Goal: Transaction & Acquisition: Purchase product/service

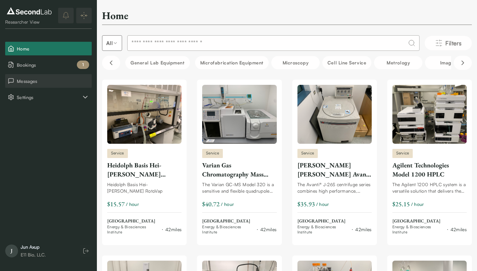
click at [44, 79] on span "Messages" at bounding box center [53, 81] width 72 height 7
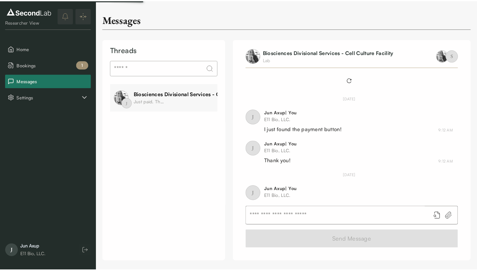
scroll to position [314, 0]
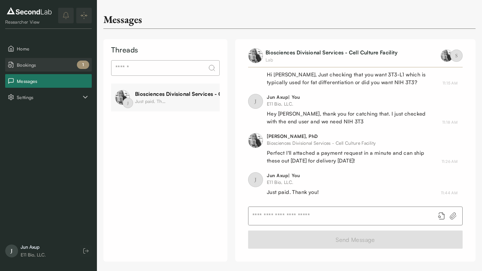
click at [50, 65] on span "Bookings" at bounding box center [53, 64] width 72 height 7
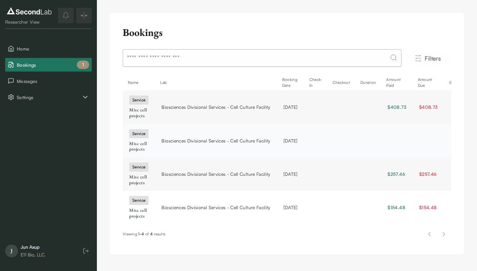
scroll to position [0, 0]
click at [227, 142] on span "Biosciences Divisional Services - Cell Culture Facility" at bounding box center [216, 140] width 109 height 7
click at [60, 87] on button "Messages" at bounding box center [48, 81] width 87 height 14
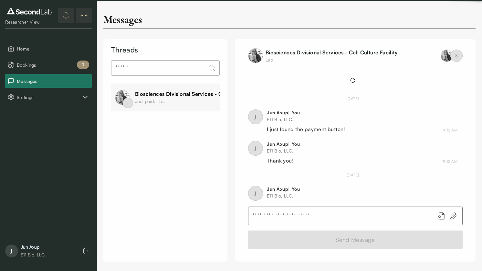
scroll to position [314, 0]
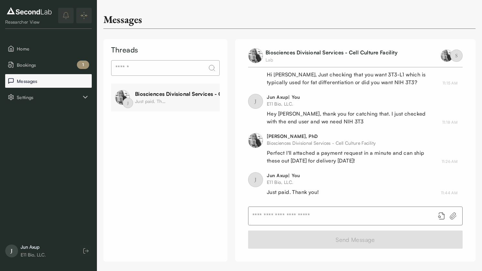
click at [50, 84] on span "Messages" at bounding box center [53, 81] width 72 height 7
click at [149, 95] on div "Biosciences Divisional Services - Cell Culture Facility" at bounding box center [201, 94] width 132 height 8
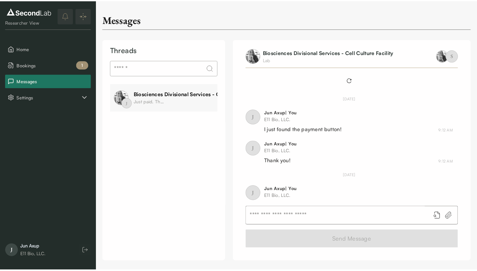
scroll to position [314, 0]
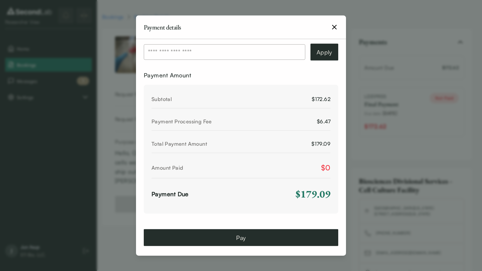
scroll to position [248, 0]
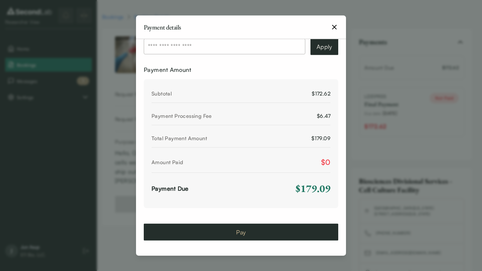
click at [252, 231] on button "Pay" at bounding box center [241, 231] width 195 height 17
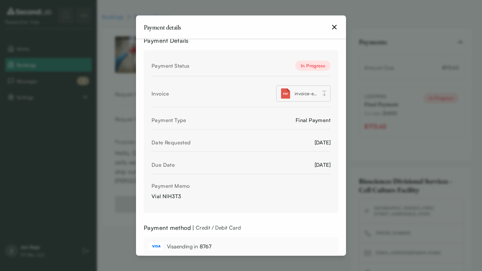
scroll to position [0, 0]
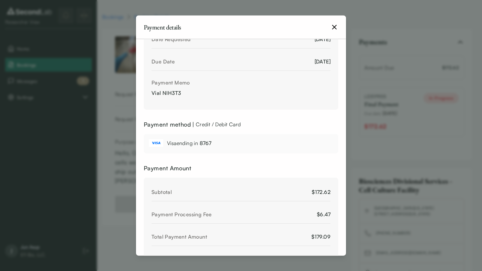
click at [247, 141] on div "Visa ending in 8767" at bounding box center [241, 143] width 184 height 9
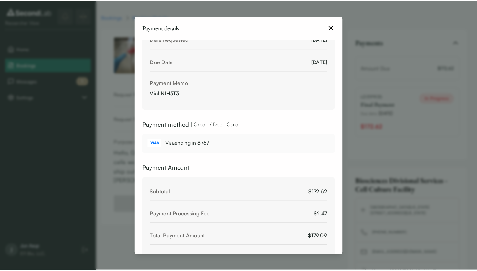
scroll to position [196, 0]
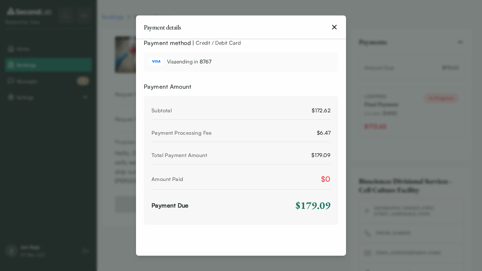
click at [335, 31] on div "Payment details" at bounding box center [241, 27] width 210 height 24
click at [335, 28] on icon "button" at bounding box center [335, 27] width 8 height 8
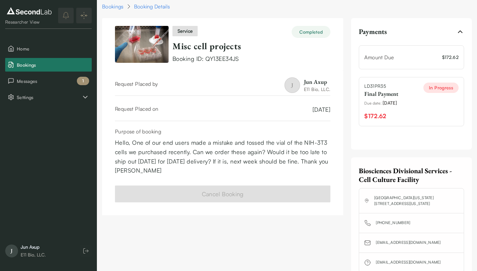
scroll to position [12, 0]
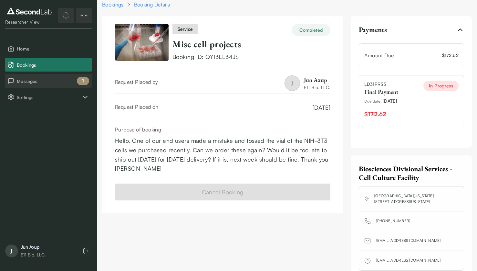
click at [56, 85] on button "Messages 1" at bounding box center [48, 81] width 87 height 14
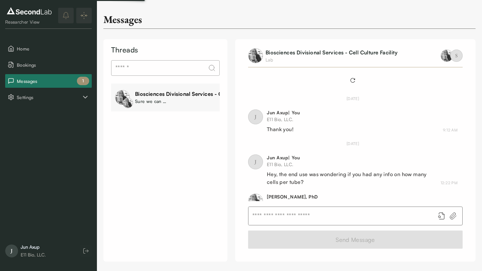
scroll to position [327, 0]
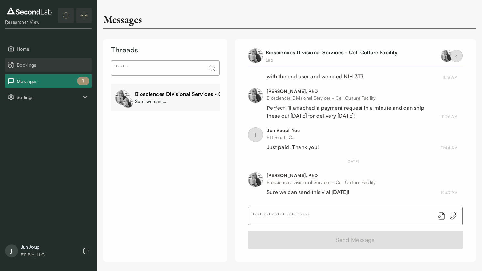
click at [27, 66] on span "Bookings" at bounding box center [53, 64] width 72 height 7
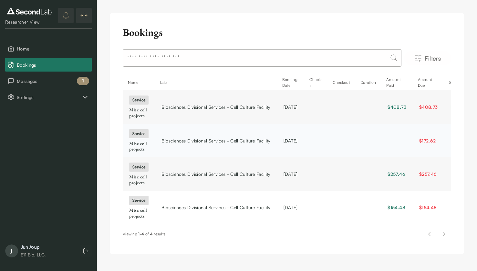
click at [328, 142] on td at bounding box center [315, 140] width 23 height 33
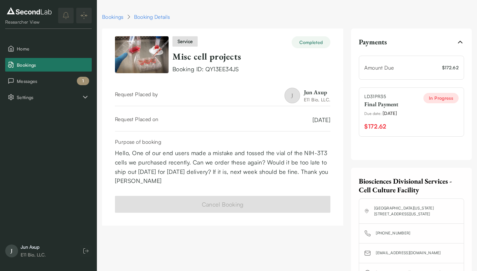
click at [421, 105] on div "LD31PR35 Final Payment Due date : 11/08/2025 $172.62 In Progress" at bounding box center [411, 111] width 105 height 49
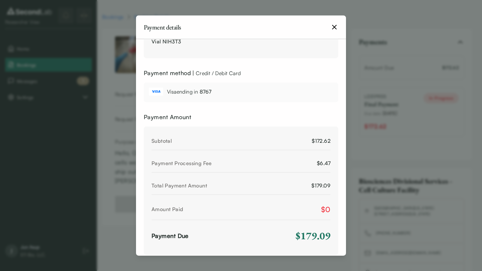
scroll to position [196, 0]
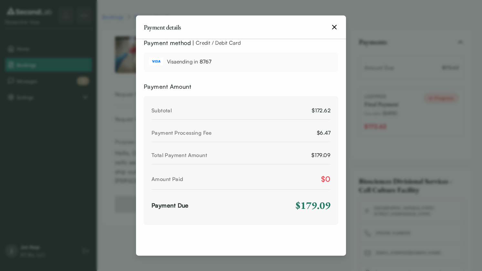
click at [332, 27] on icon "button" at bounding box center [335, 27] width 8 height 8
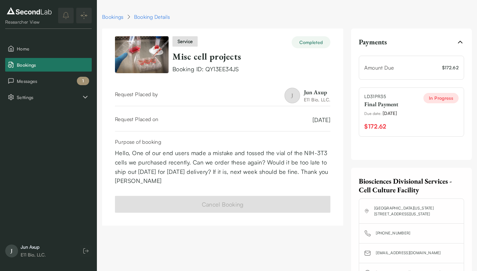
click at [448, 100] on div "In Progress" at bounding box center [441, 98] width 35 height 10
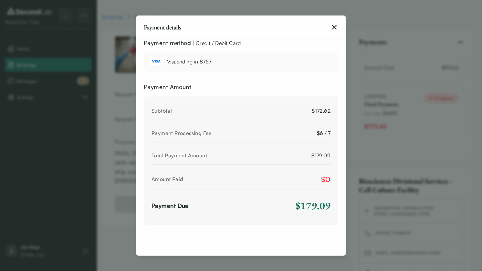
click at [274, 150] on div "Total Payment Amount $179.09" at bounding box center [241, 156] width 179 height 16
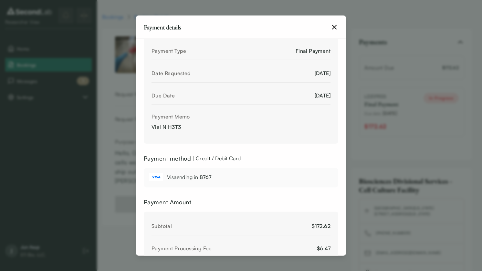
scroll to position [0, 0]
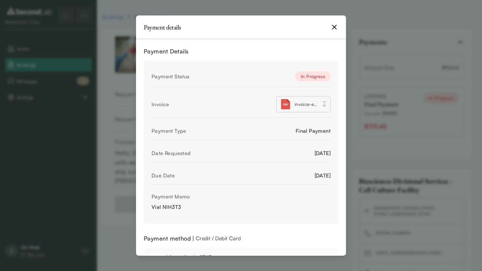
click at [311, 70] on div "Payment Status In Progress" at bounding box center [241, 77] width 179 height 18
click at [304, 105] on span "invoice-e11-bio-llc-LD31PR35.pdf" at bounding box center [306, 104] width 23 height 7
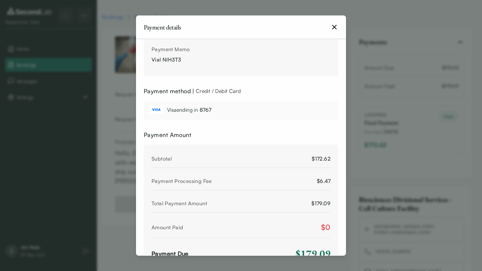
scroll to position [148, 0]
click at [243, 109] on div "Visa ending in 8767" at bounding box center [241, 108] width 184 height 9
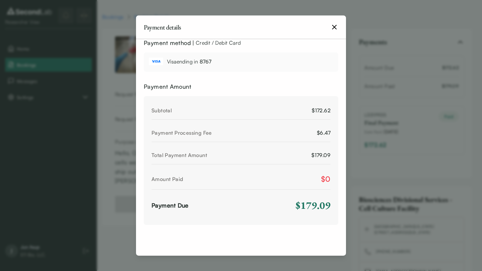
click at [332, 23] on icon "button" at bounding box center [335, 27] width 8 height 8
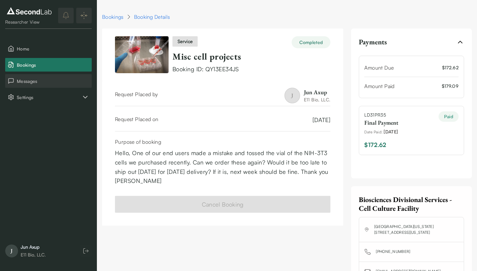
click at [61, 75] on button "Messages" at bounding box center [48, 81] width 87 height 14
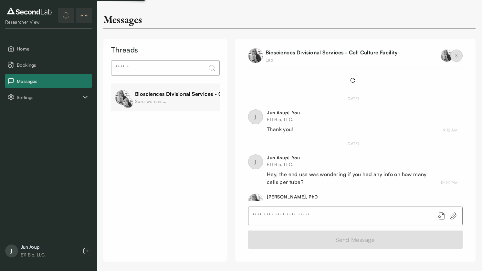
scroll to position [327, 0]
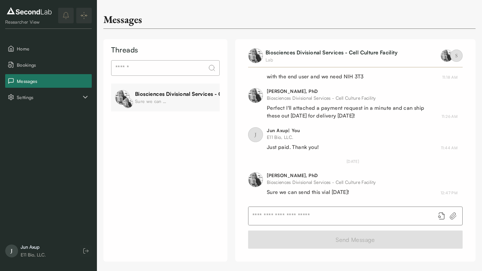
click at [285, 221] on input "text" at bounding box center [340, 216] width 182 height 18
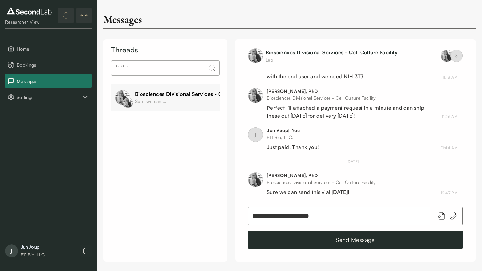
type input "**********"
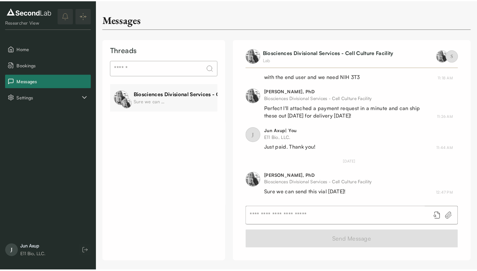
scroll to position [358, 0]
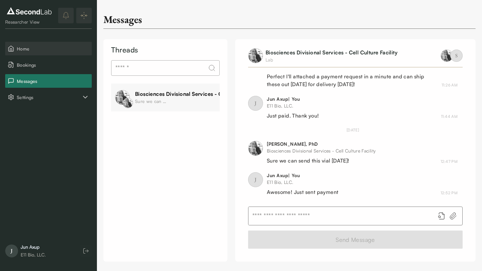
click at [58, 50] on span "Home" at bounding box center [53, 48] width 72 height 7
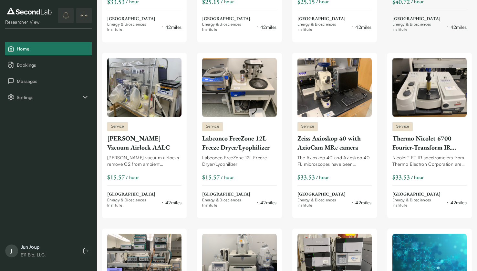
scroll to position [576, 0]
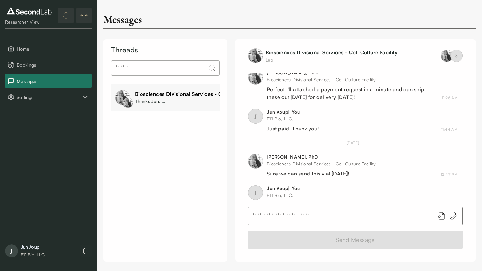
scroll to position [306, 0]
